Goal: Navigation & Orientation: Find specific page/section

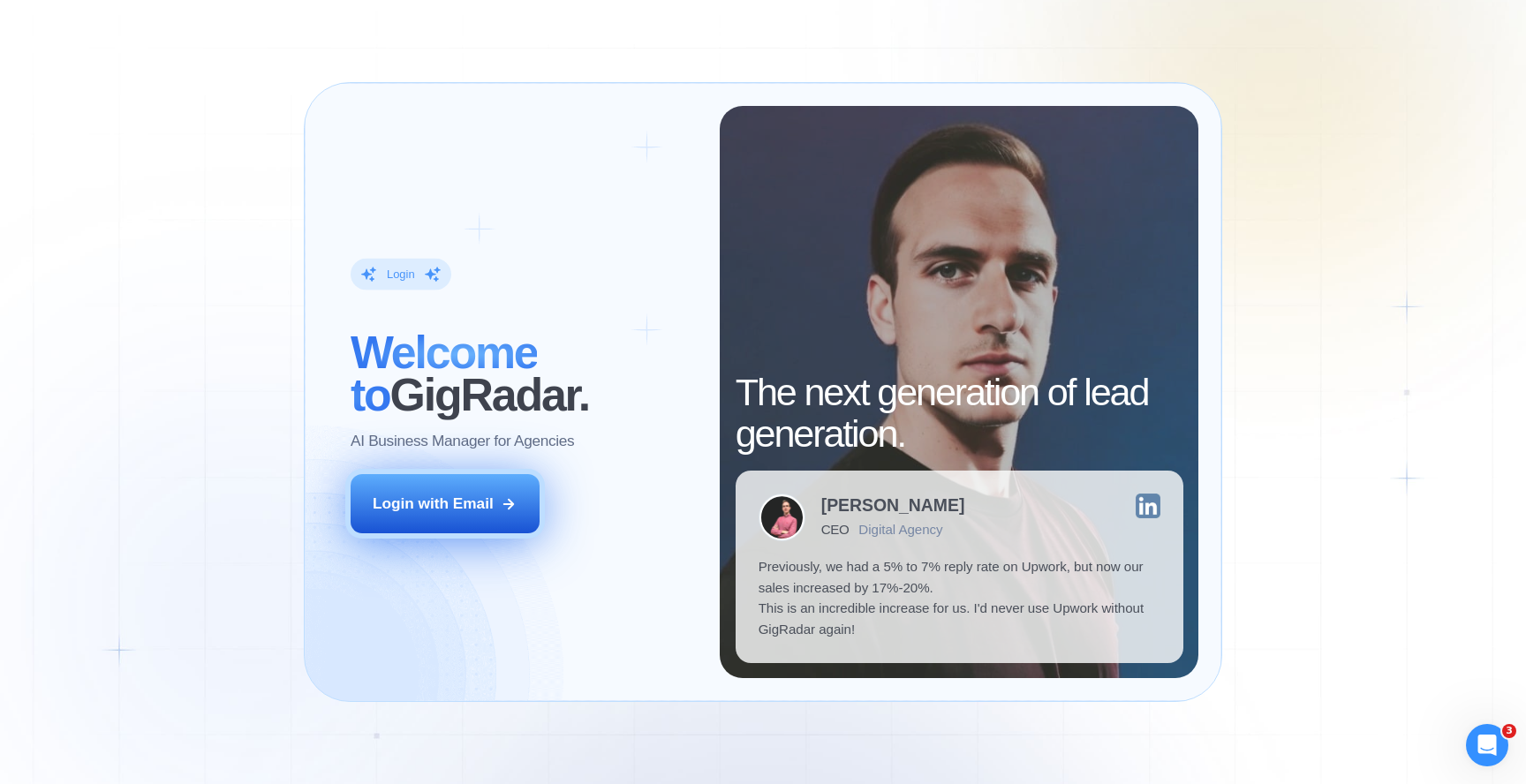
click at [477, 510] on div "Login with Email" at bounding box center [433, 504] width 121 height 21
